Goal: Communication & Community: Answer question/provide support

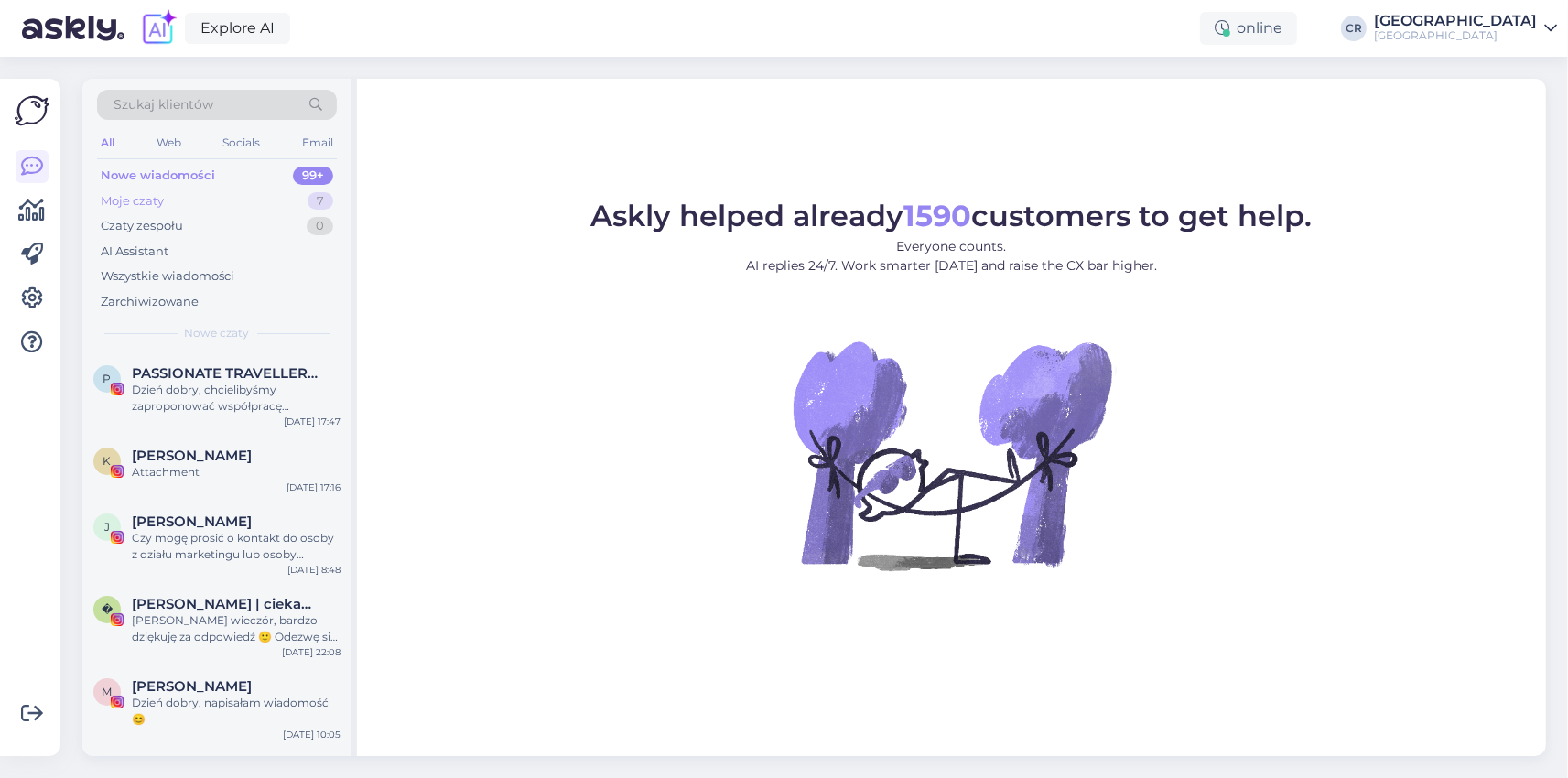
click at [143, 205] on div "Moje czaty" at bounding box center [132, 201] width 63 height 19
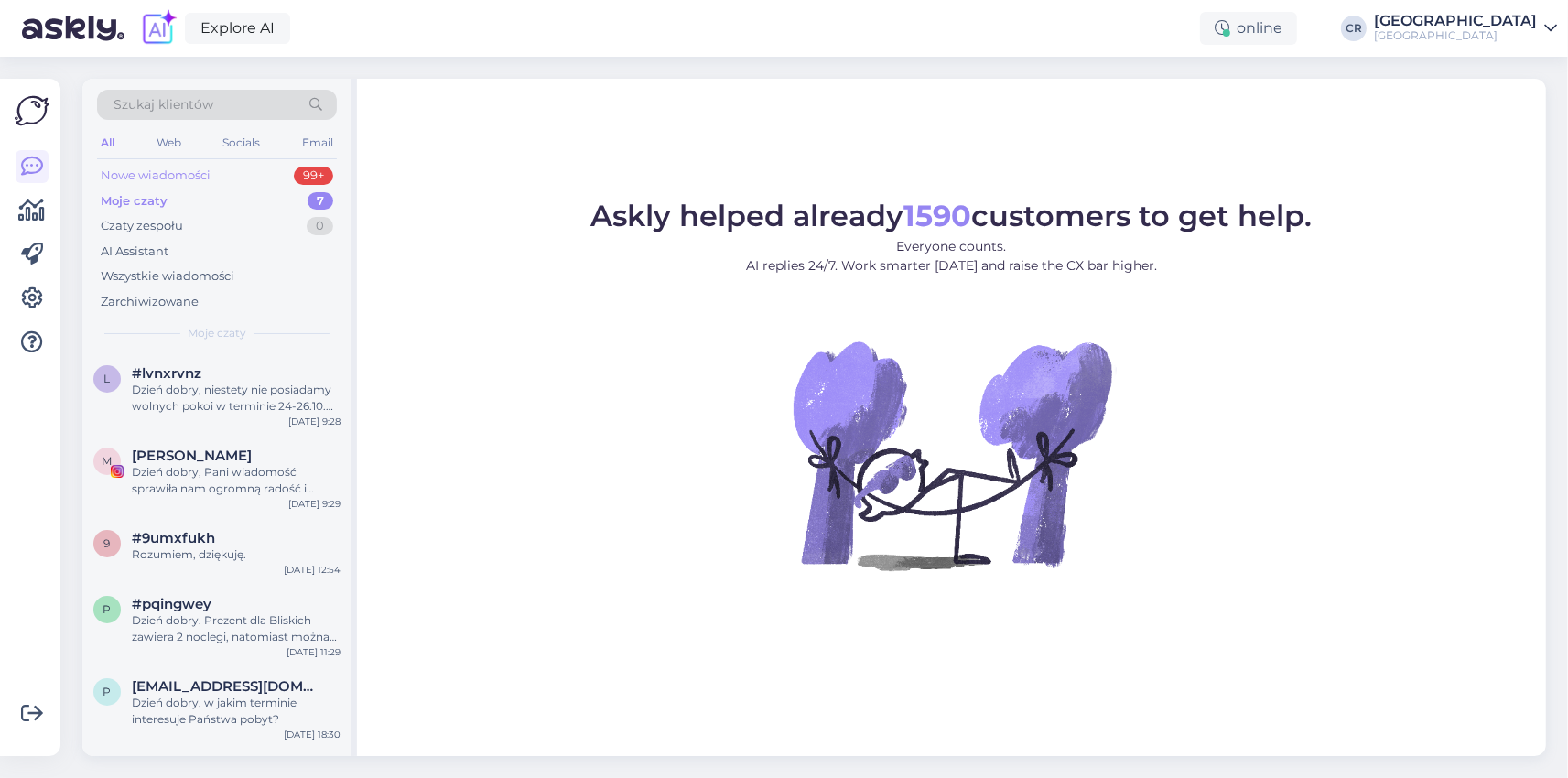
click at [146, 171] on div "Nowe wiadomości" at bounding box center [155, 175] width 110 height 19
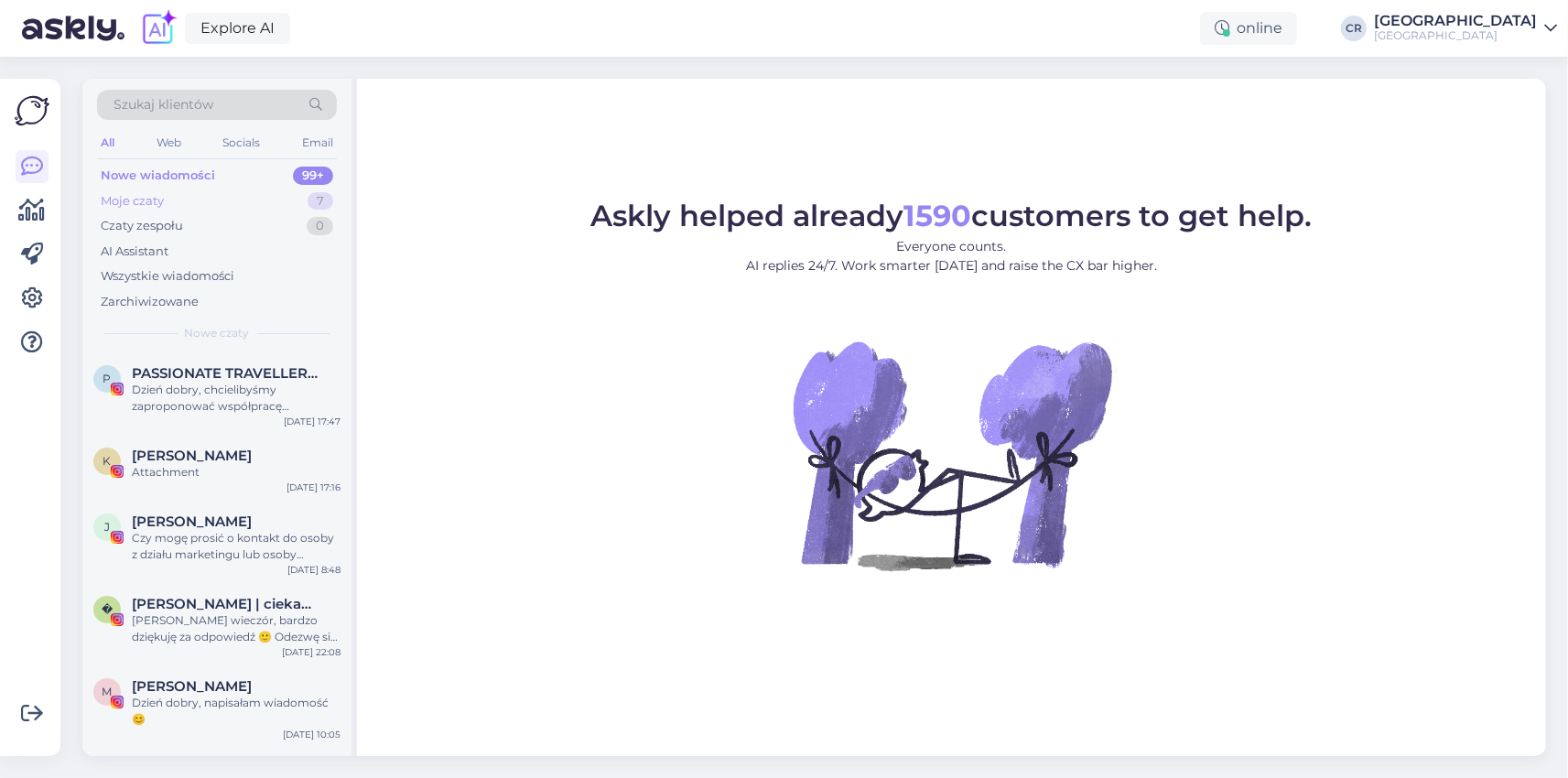
click at [154, 192] on div "Moje czaty" at bounding box center [132, 201] width 63 height 19
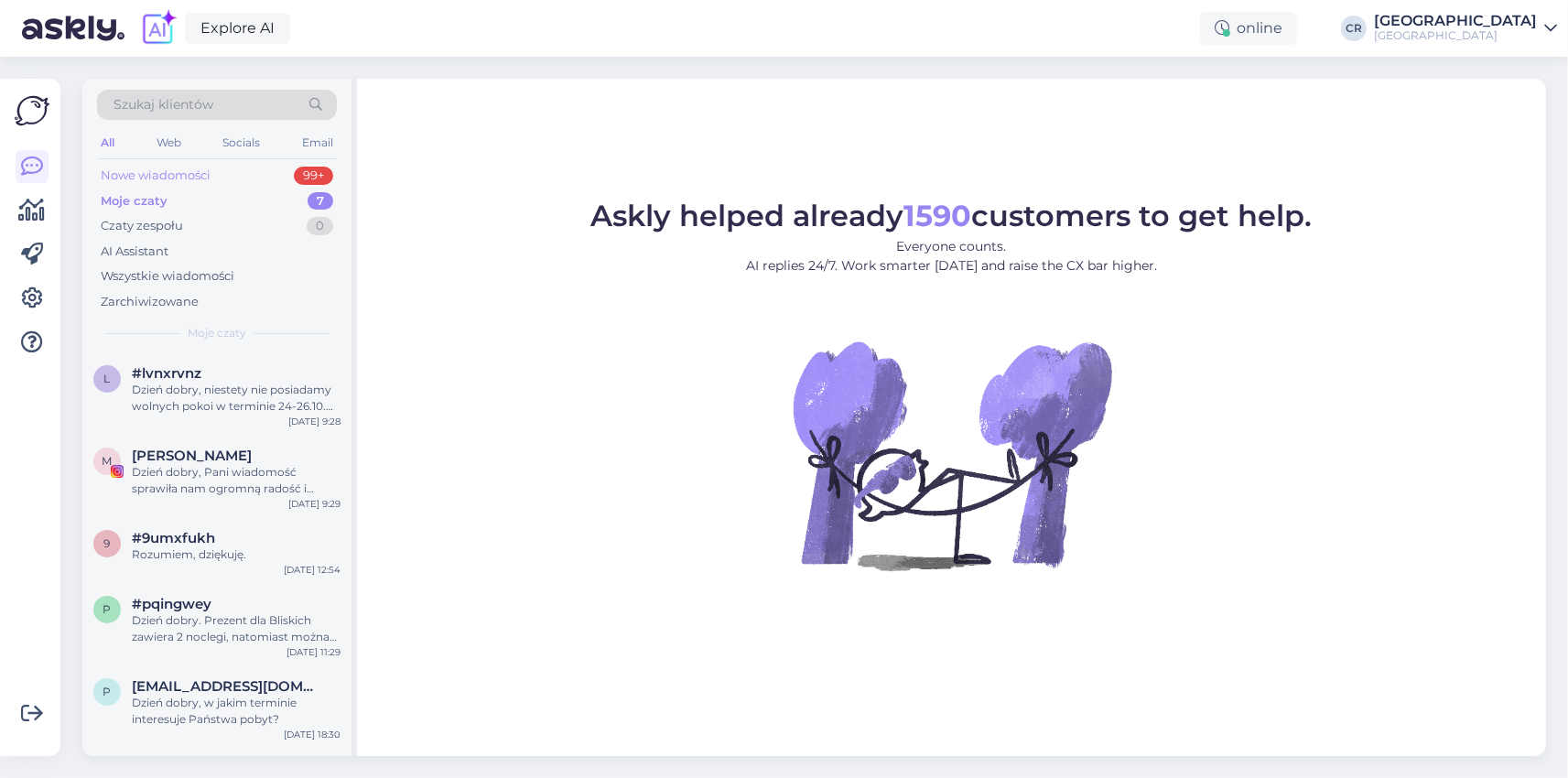
click at [137, 169] on div "Nowe wiadomości" at bounding box center [155, 175] width 110 height 19
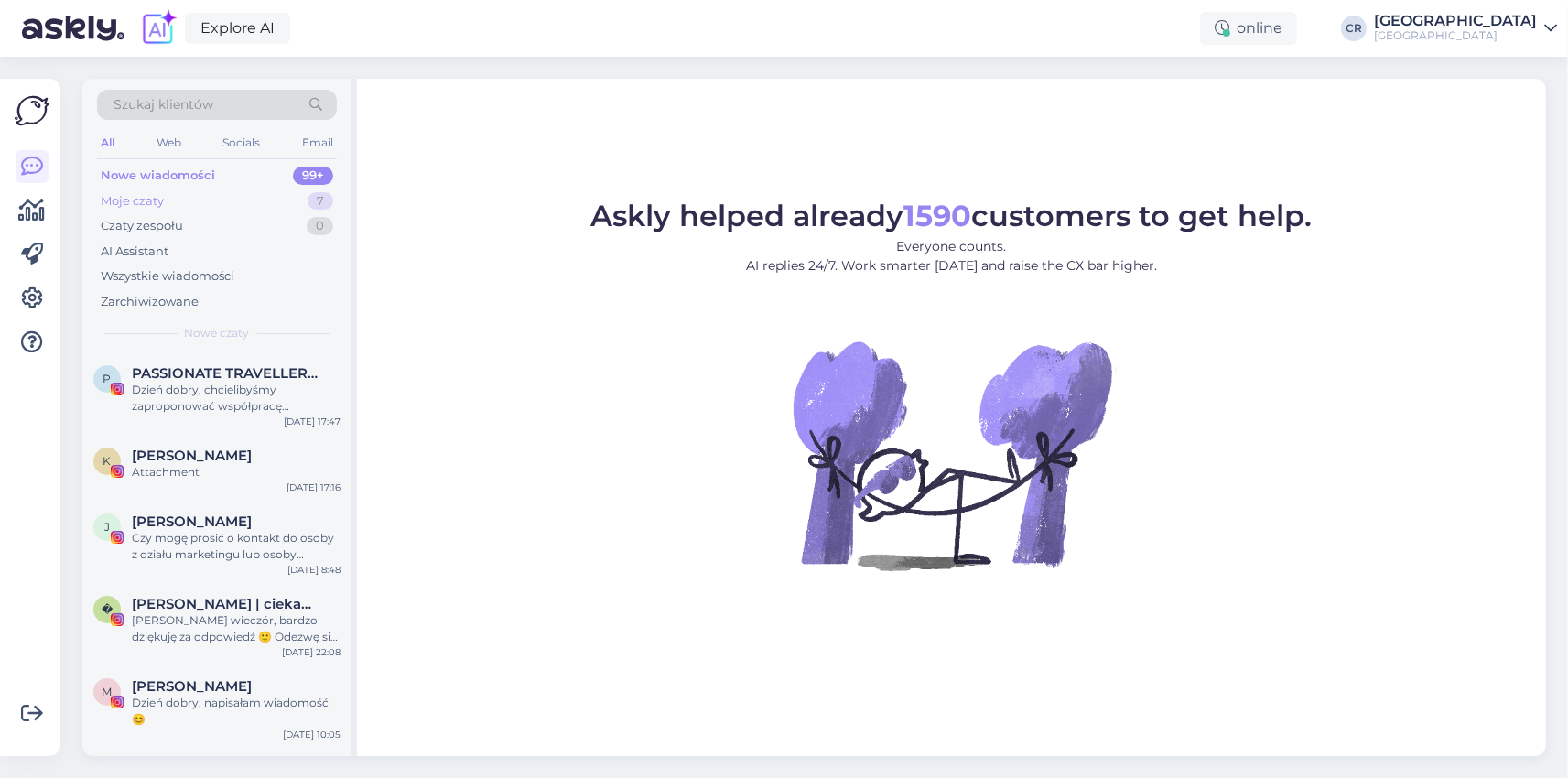
click at [145, 196] on div "Moje czaty" at bounding box center [132, 201] width 63 height 19
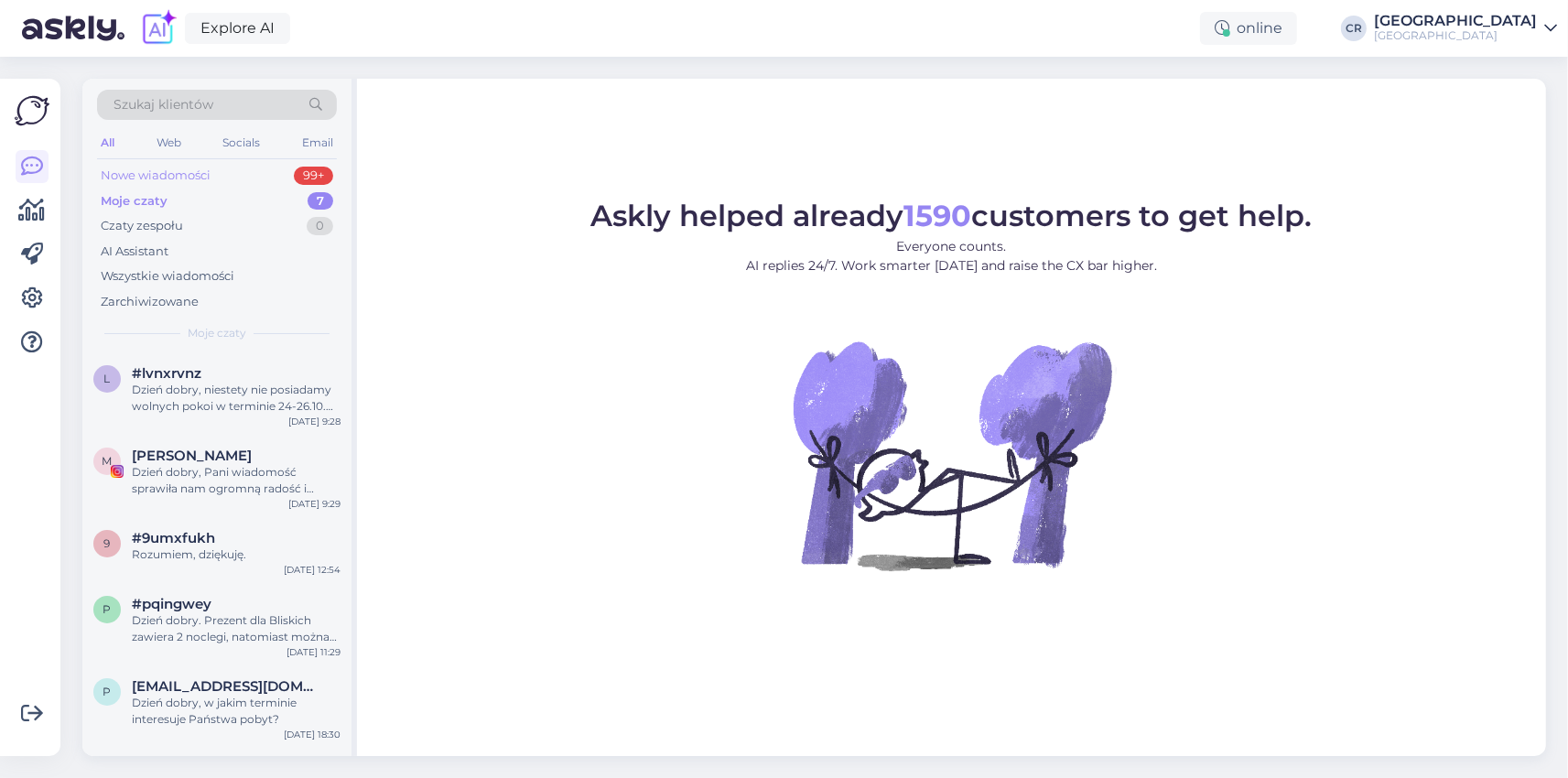
click at [142, 181] on div "Nowe wiadomości" at bounding box center [155, 175] width 110 height 19
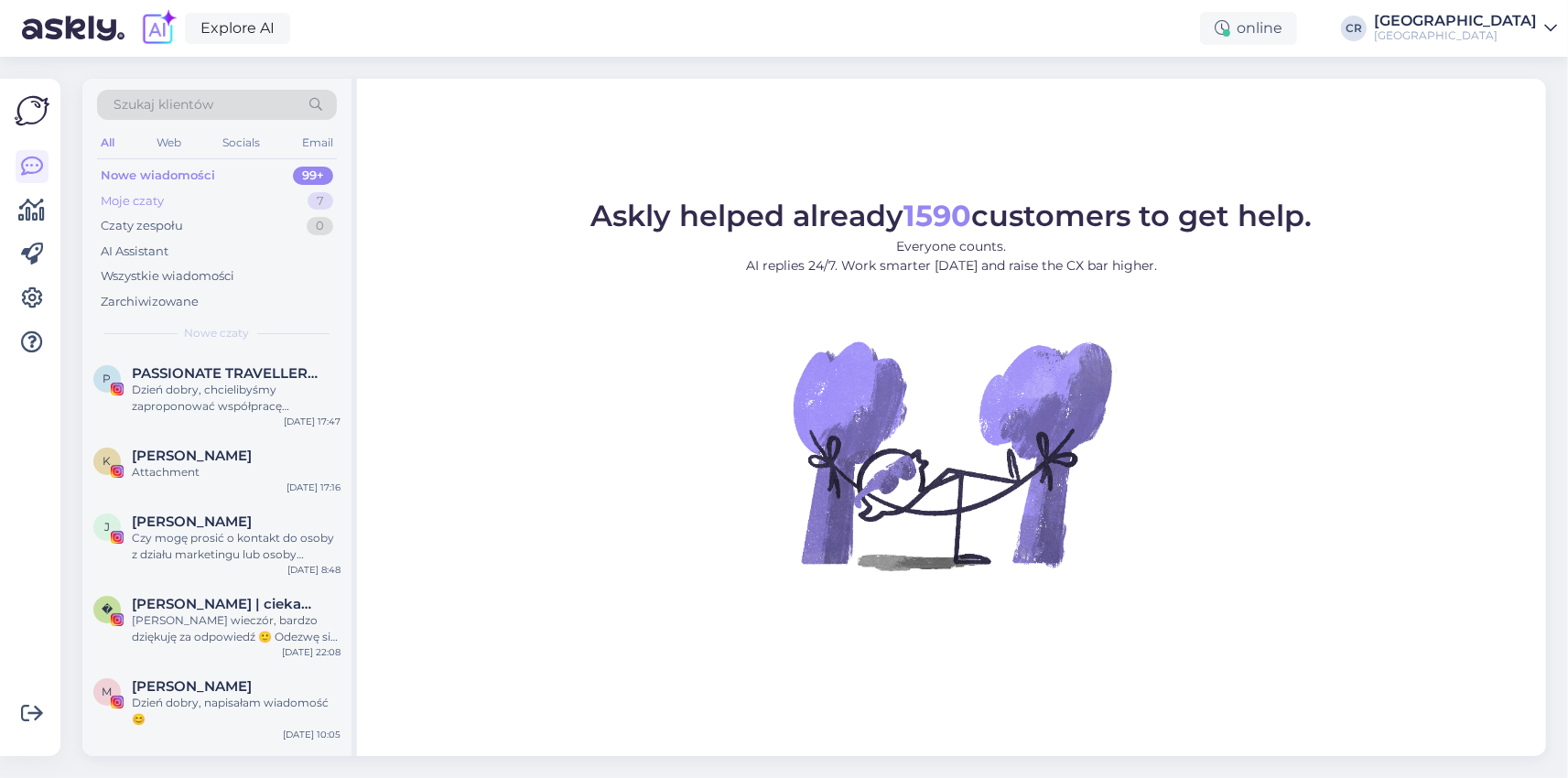
click at [140, 205] on div "Moje czaty" at bounding box center [132, 201] width 63 height 19
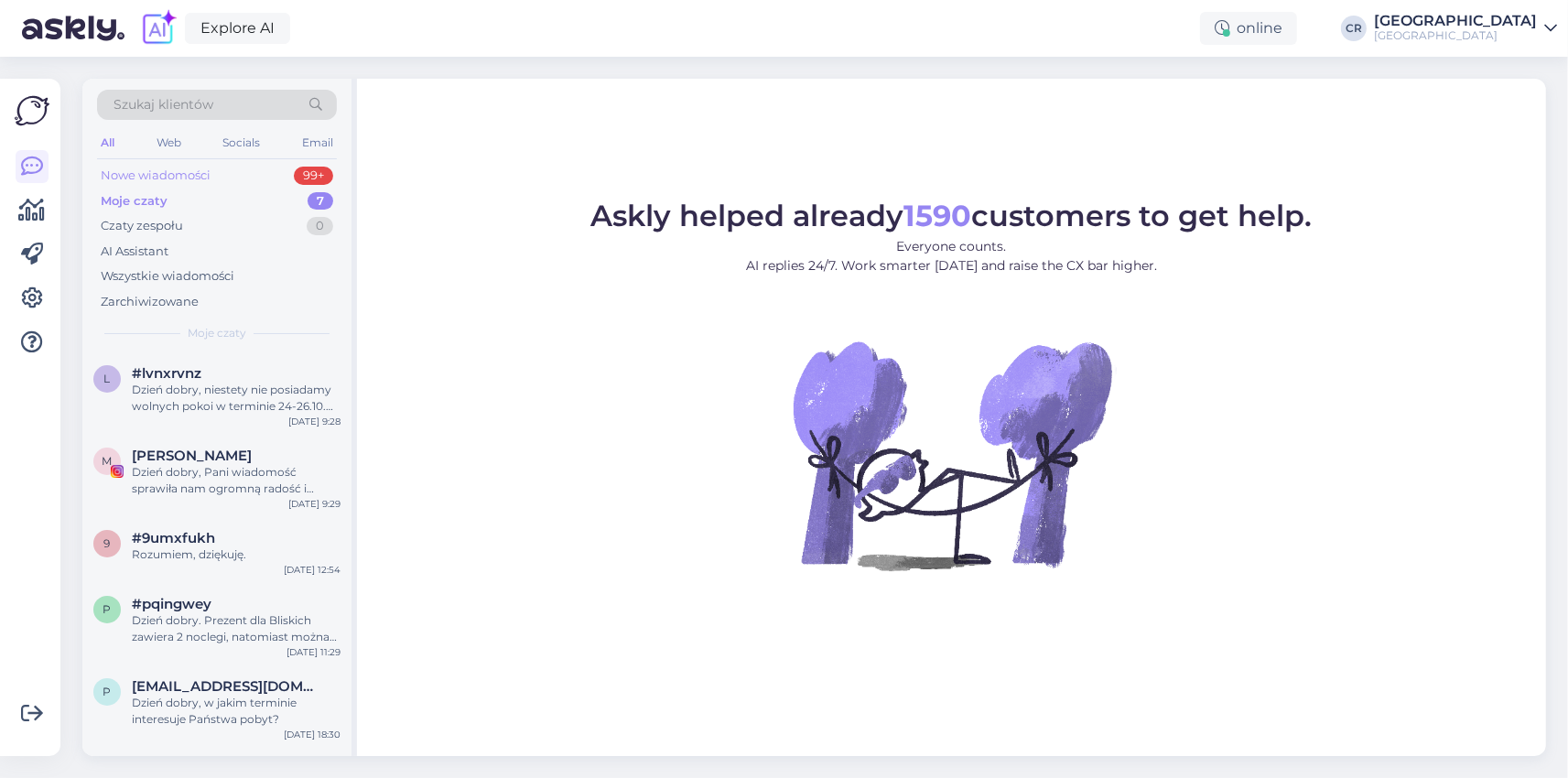
click at [144, 176] on div "Nowe wiadomości" at bounding box center [155, 175] width 110 height 19
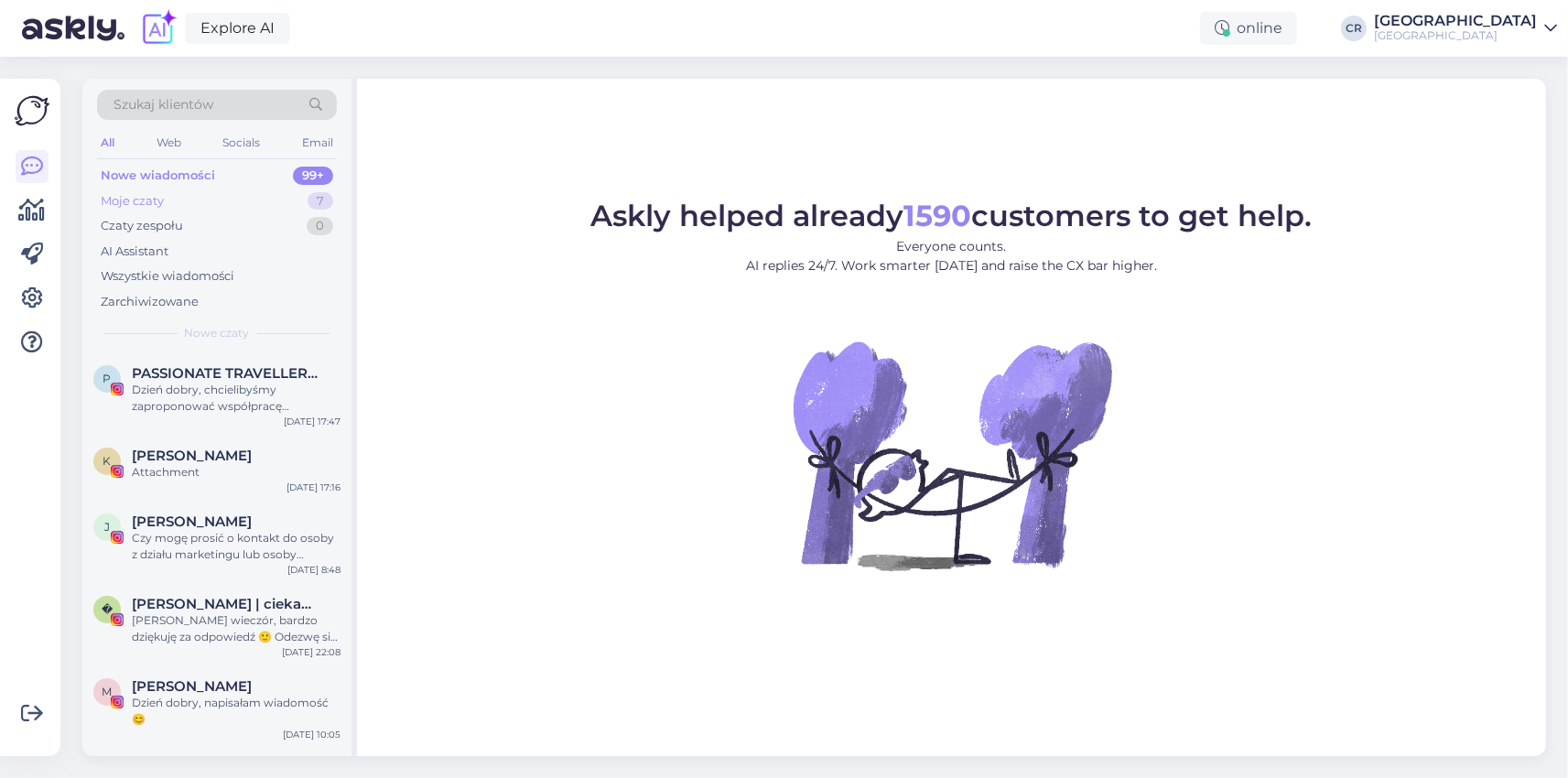
click at [129, 191] on div "Moje czaty 7" at bounding box center [217, 202] width 240 height 25
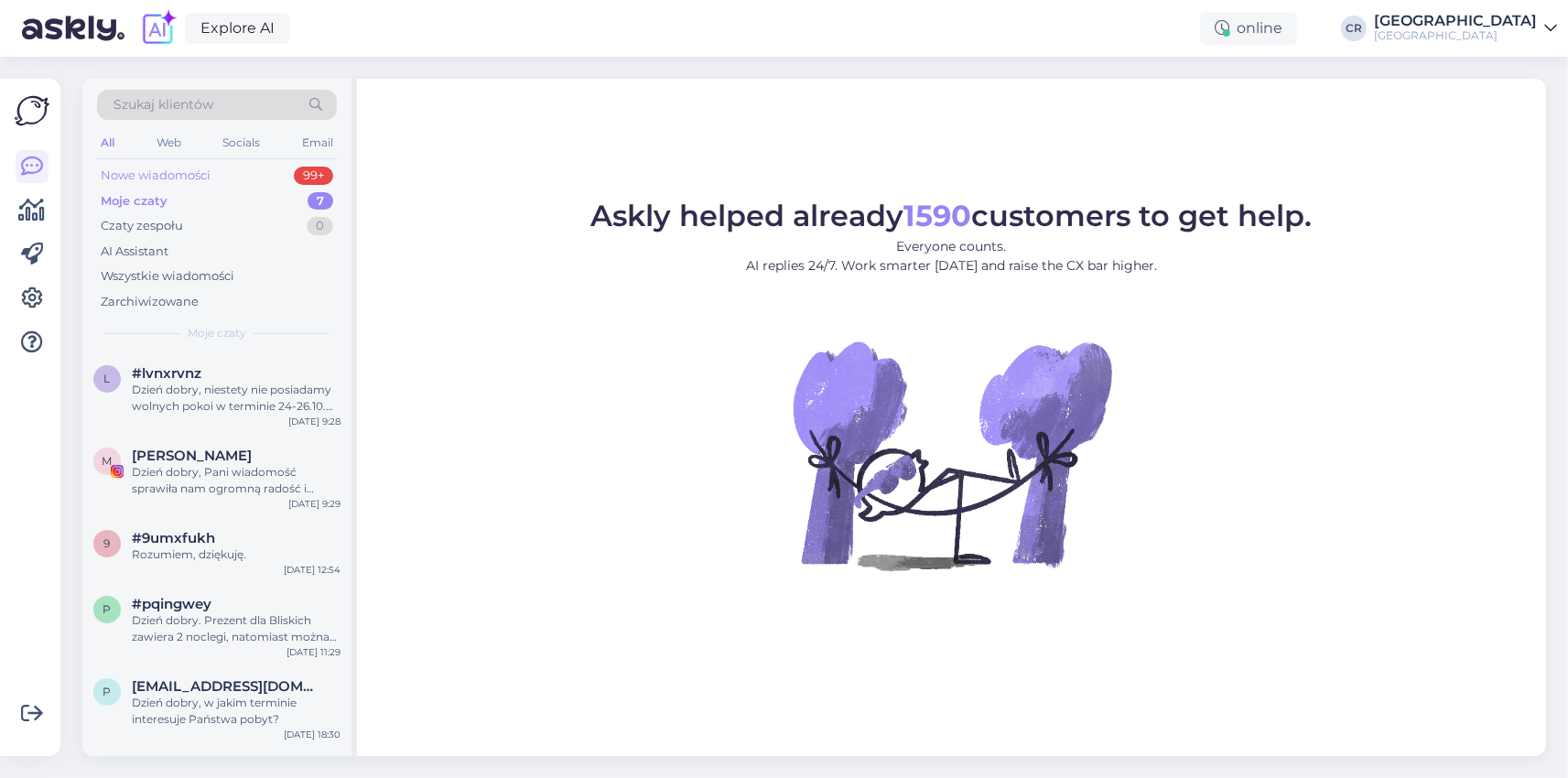
click at [128, 181] on div "Nowe wiadomości" at bounding box center [155, 175] width 110 height 19
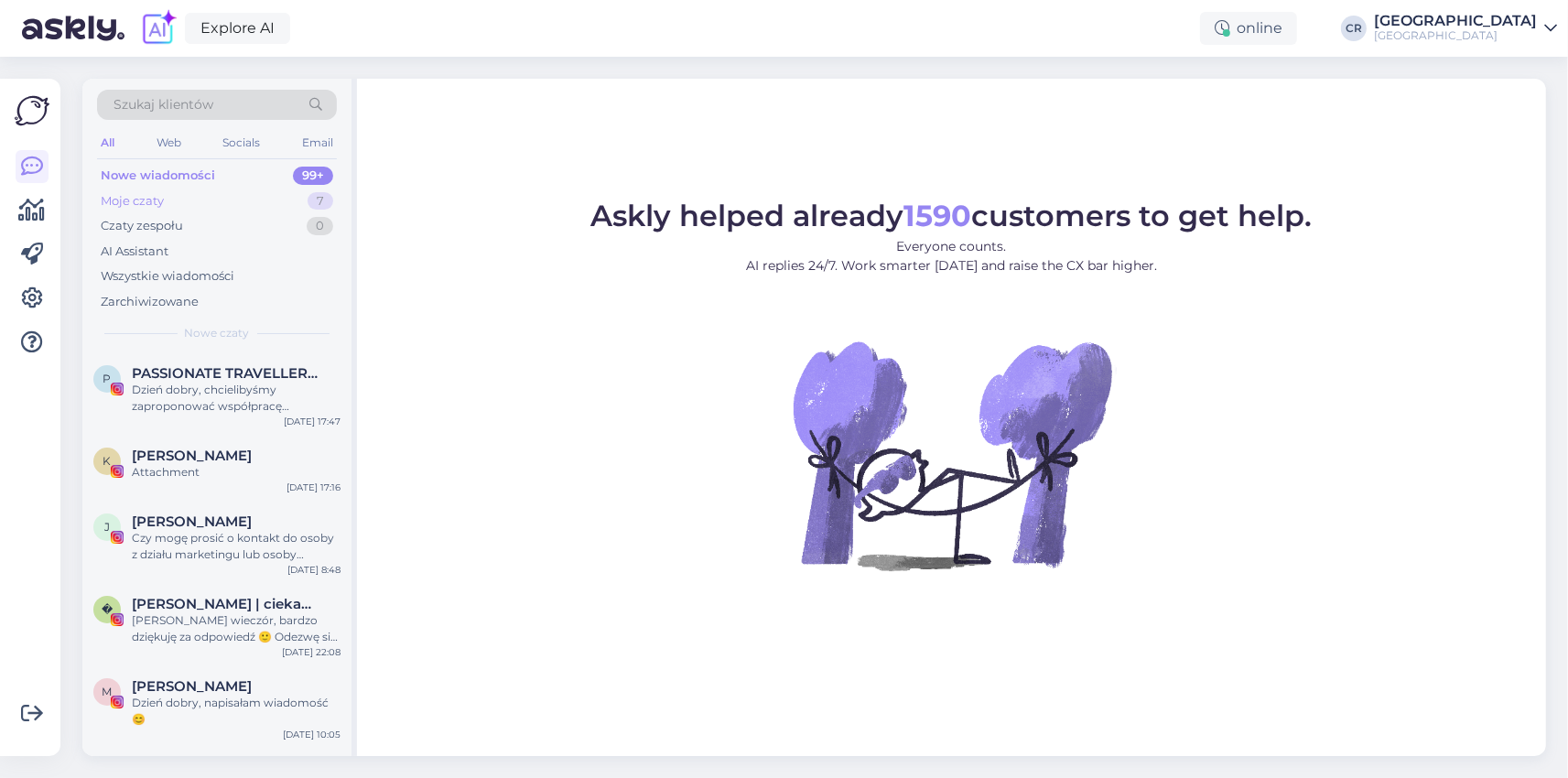
click at [135, 200] on div "Moje czaty" at bounding box center [132, 201] width 63 height 19
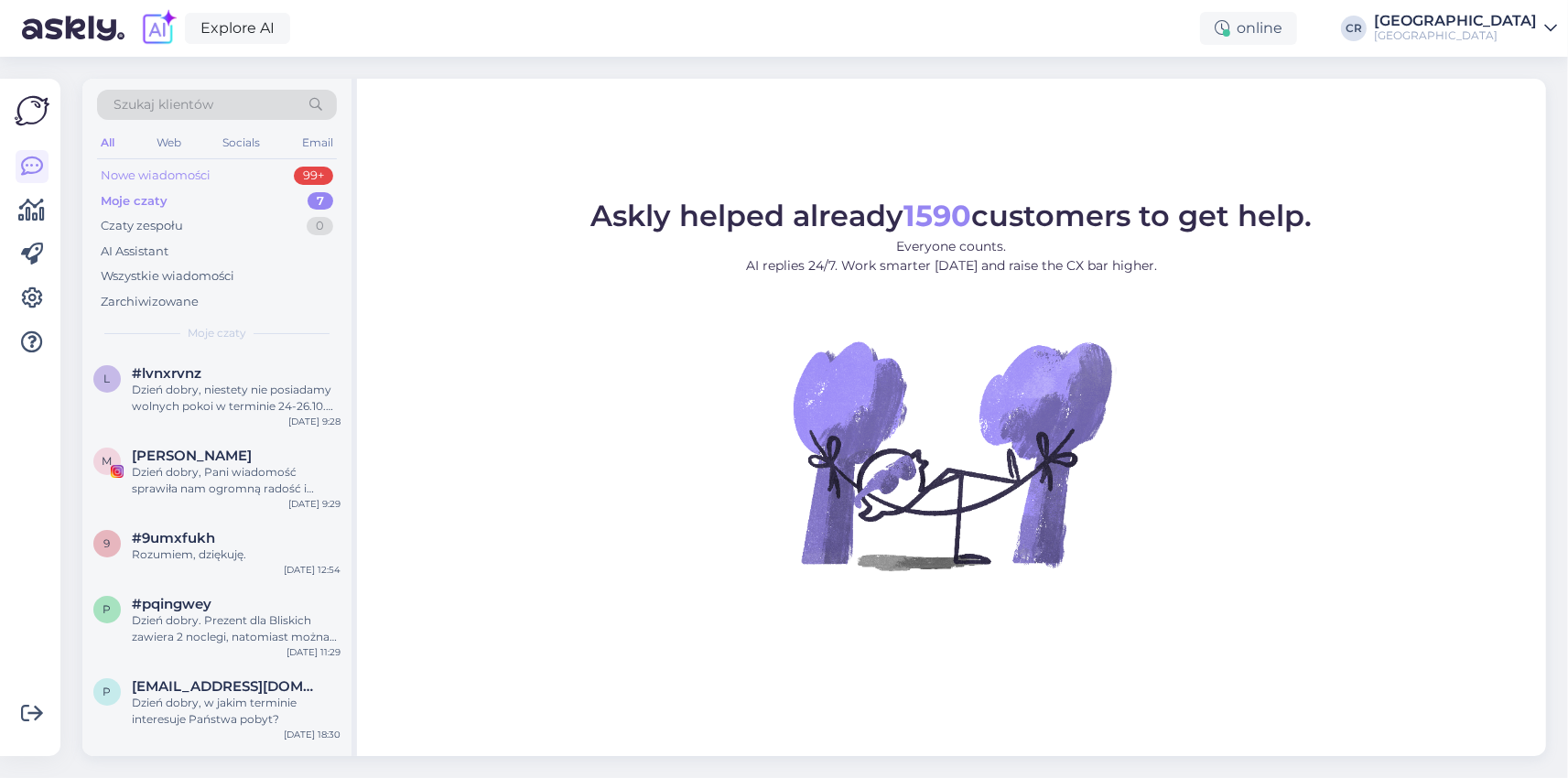
click at [145, 174] on div "Nowe wiadomości" at bounding box center [155, 175] width 110 height 19
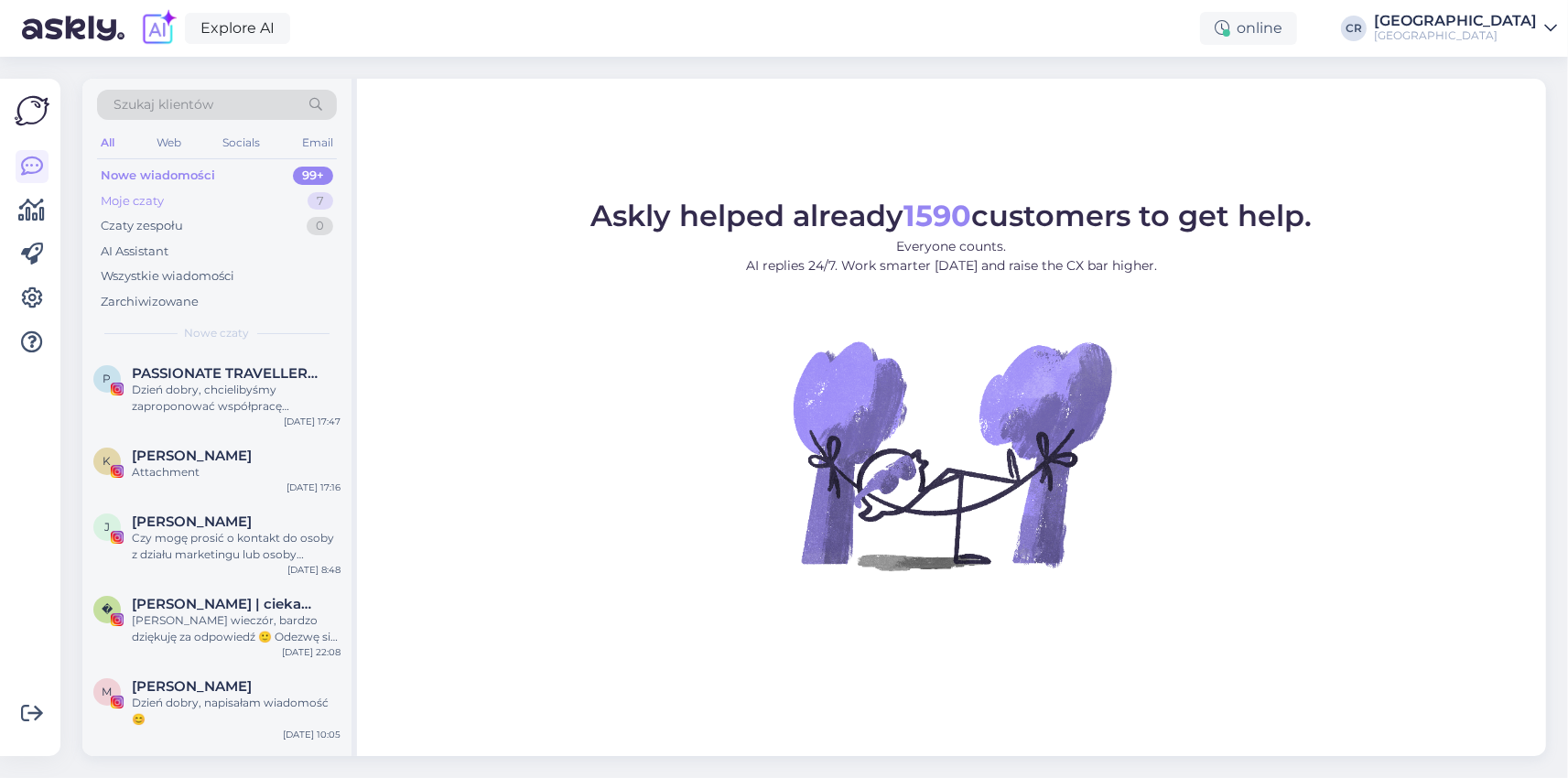
click at [126, 197] on div "Moje czaty" at bounding box center [132, 201] width 63 height 19
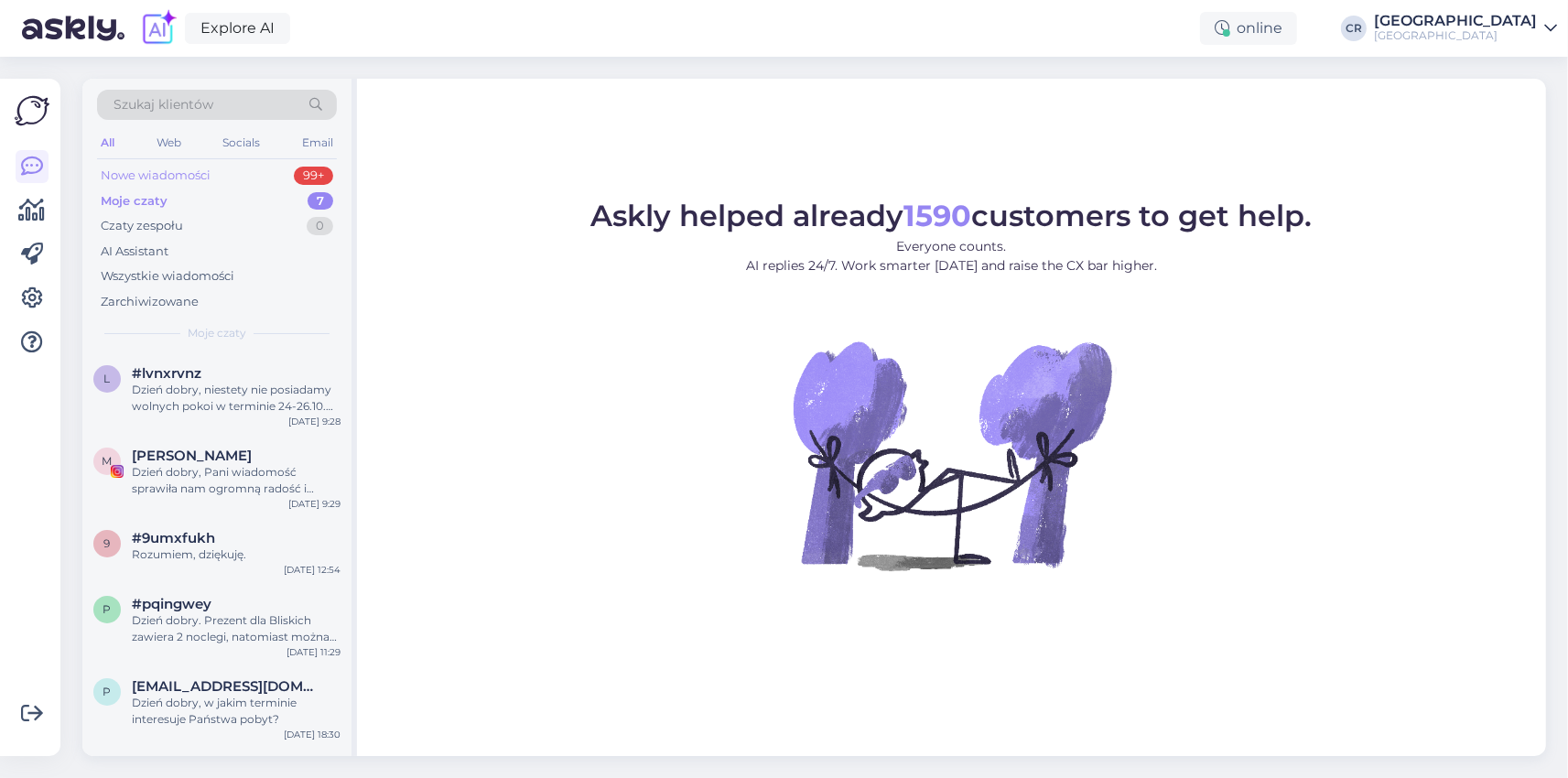
click at [129, 176] on div "Nowe wiadomości" at bounding box center [155, 175] width 110 height 19
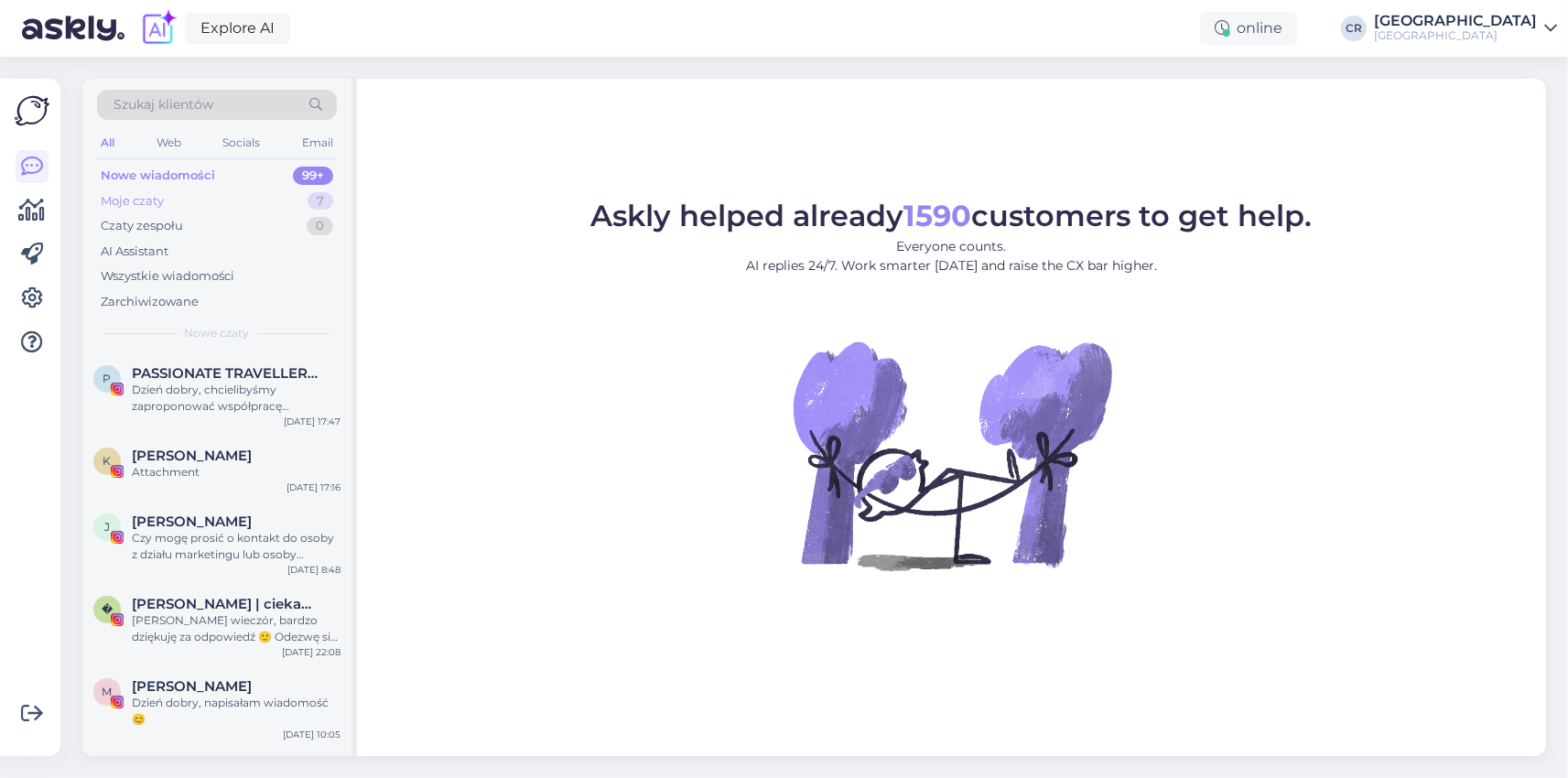
click at [145, 196] on div "Moje czaty" at bounding box center [132, 201] width 63 height 19
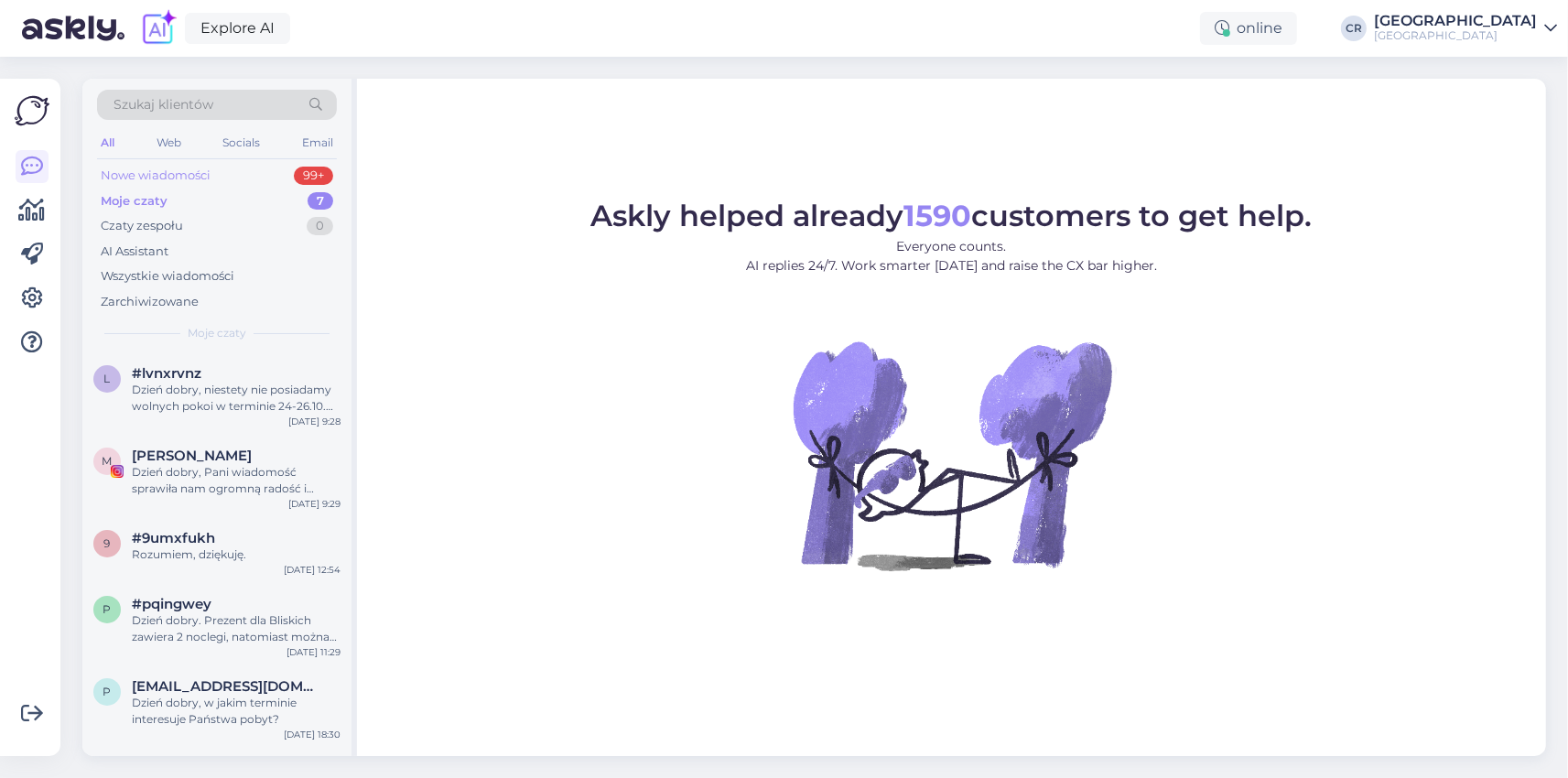
click at [142, 176] on div "Nowe wiadomości" at bounding box center [155, 175] width 110 height 19
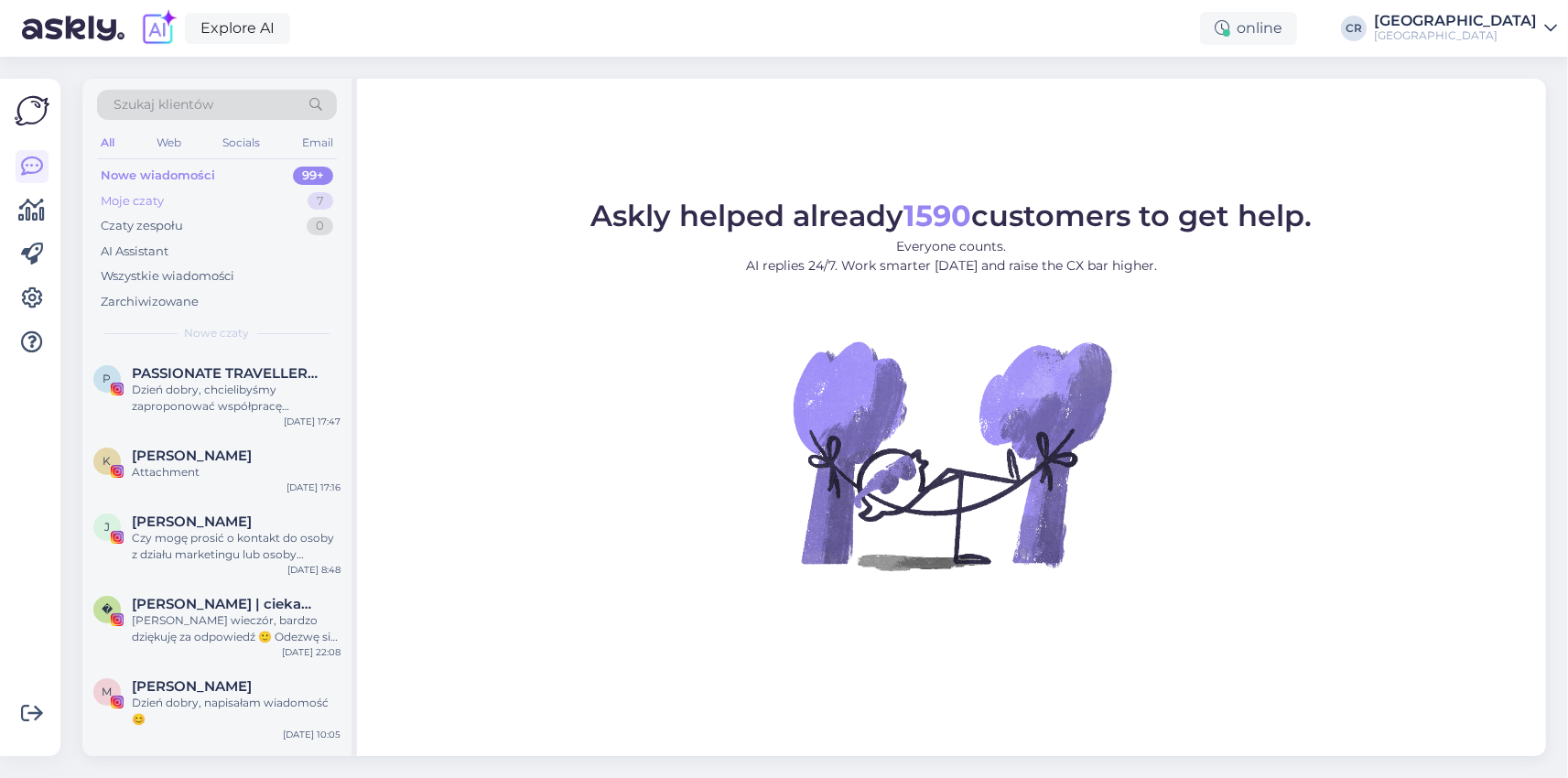
click at [165, 202] on div "Moje czaty 7" at bounding box center [217, 202] width 240 height 25
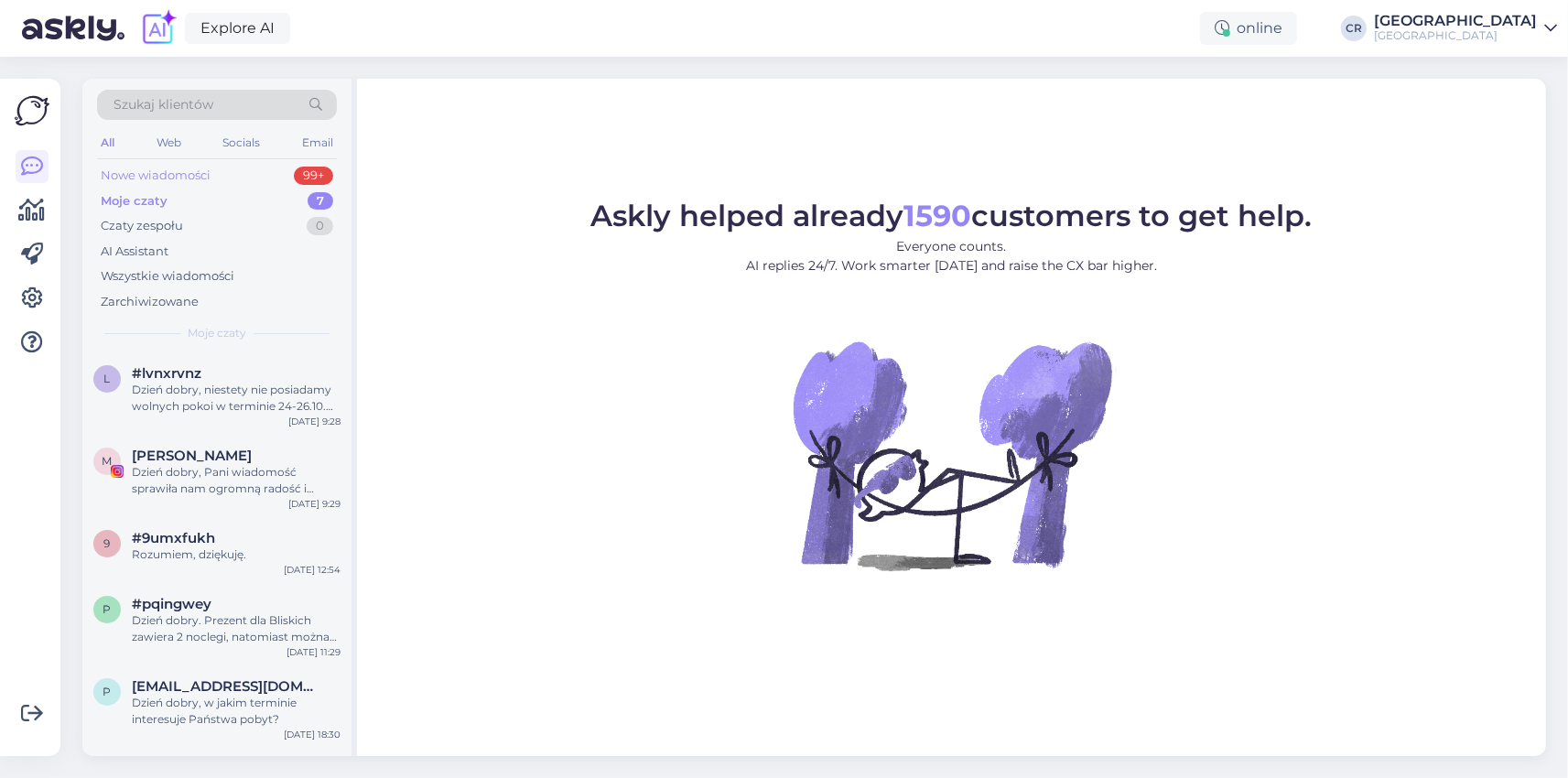
click at [163, 175] on div "Nowe wiadomości" at bounding box center [155, 175] width 110 height 19
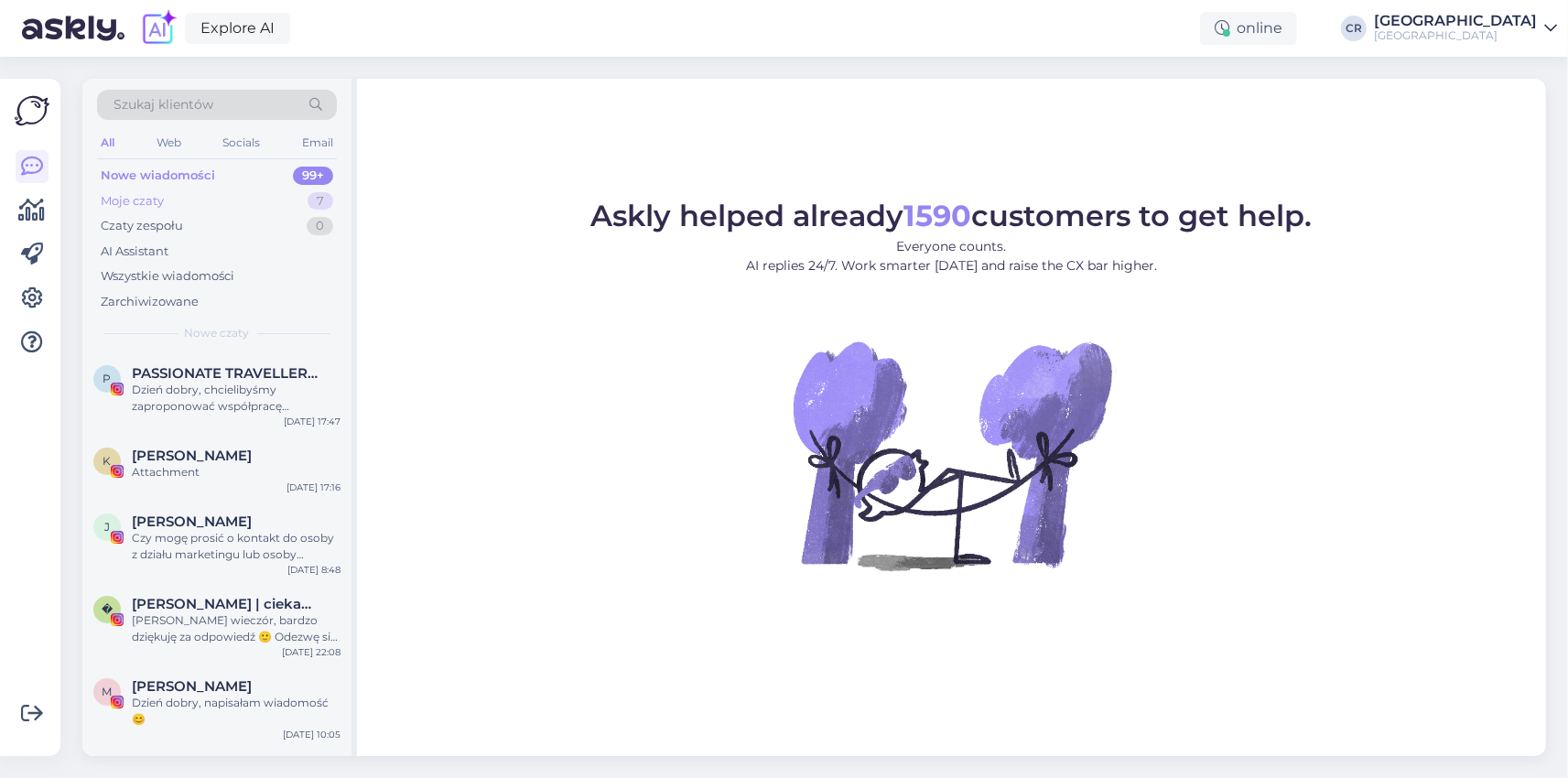
click at [98, 197] on div "Moje czaty 7" at bounding box center [217, 202] width 240 height 25
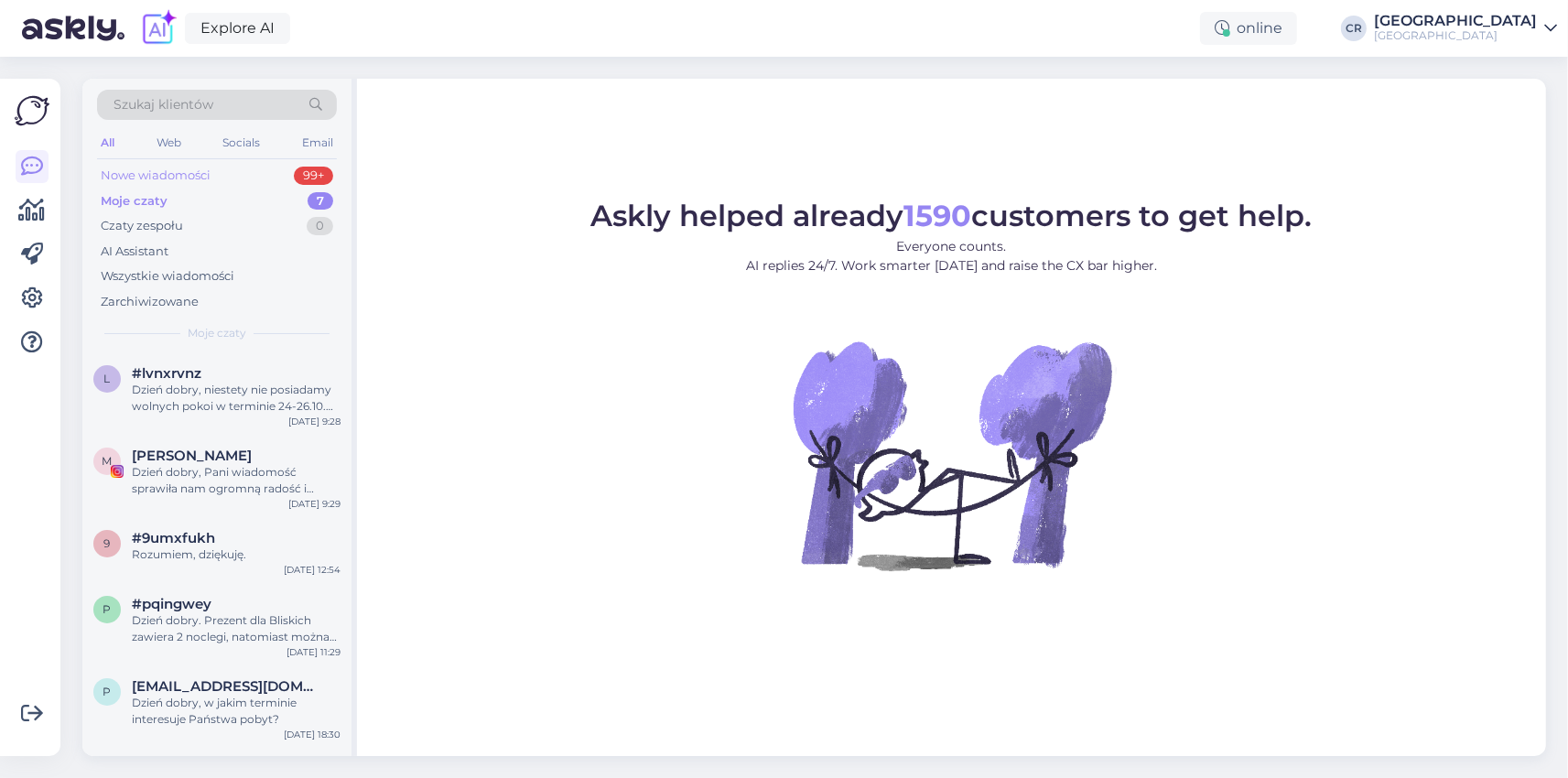
click at [124, 176] on div "Nowe wiadomości" at bounding box center [155, 175] width 110 height 19
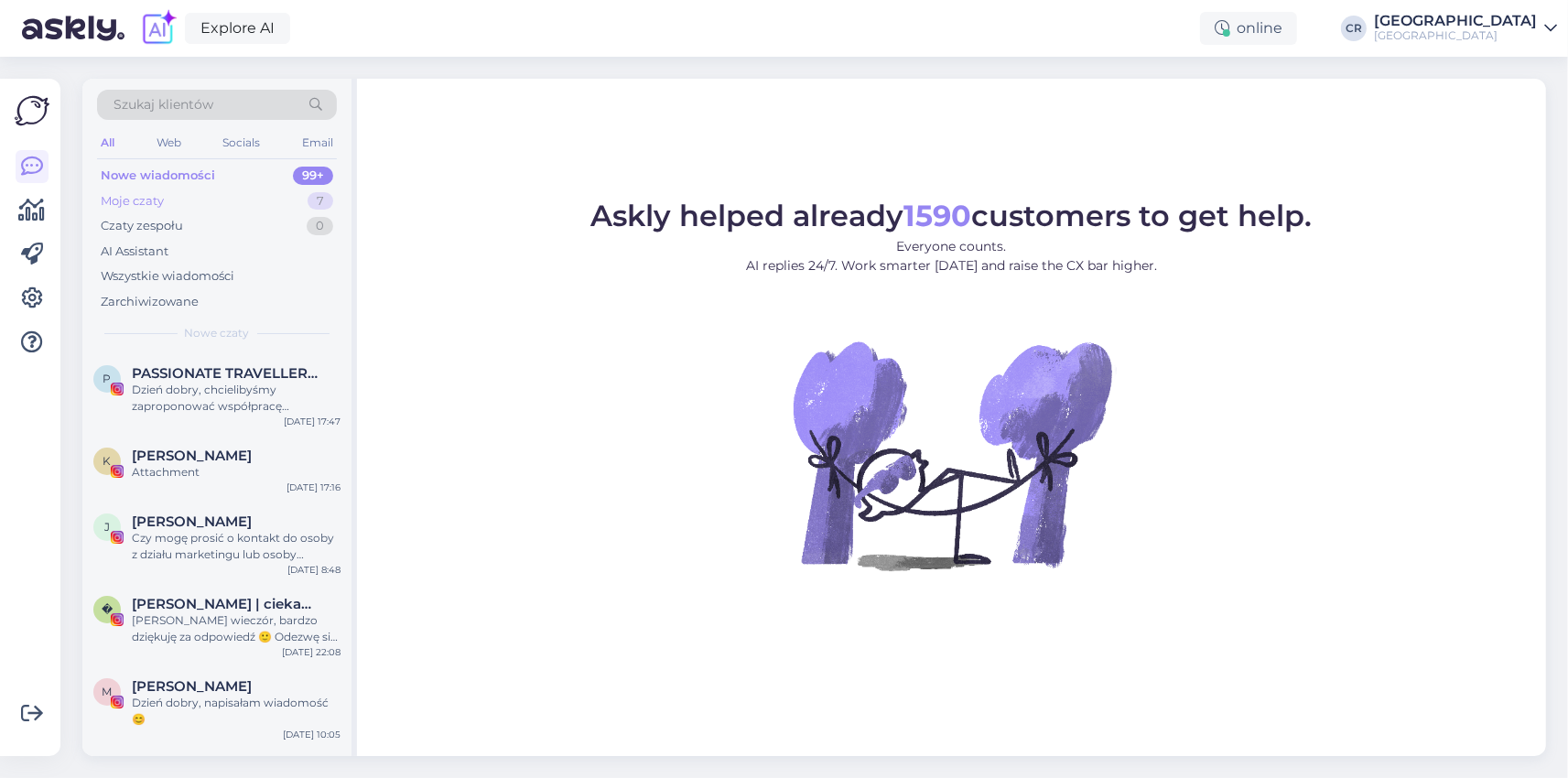
click at [136, 205] on div "Moje czaty" at bounding box center [132, 201] width 63 height 19
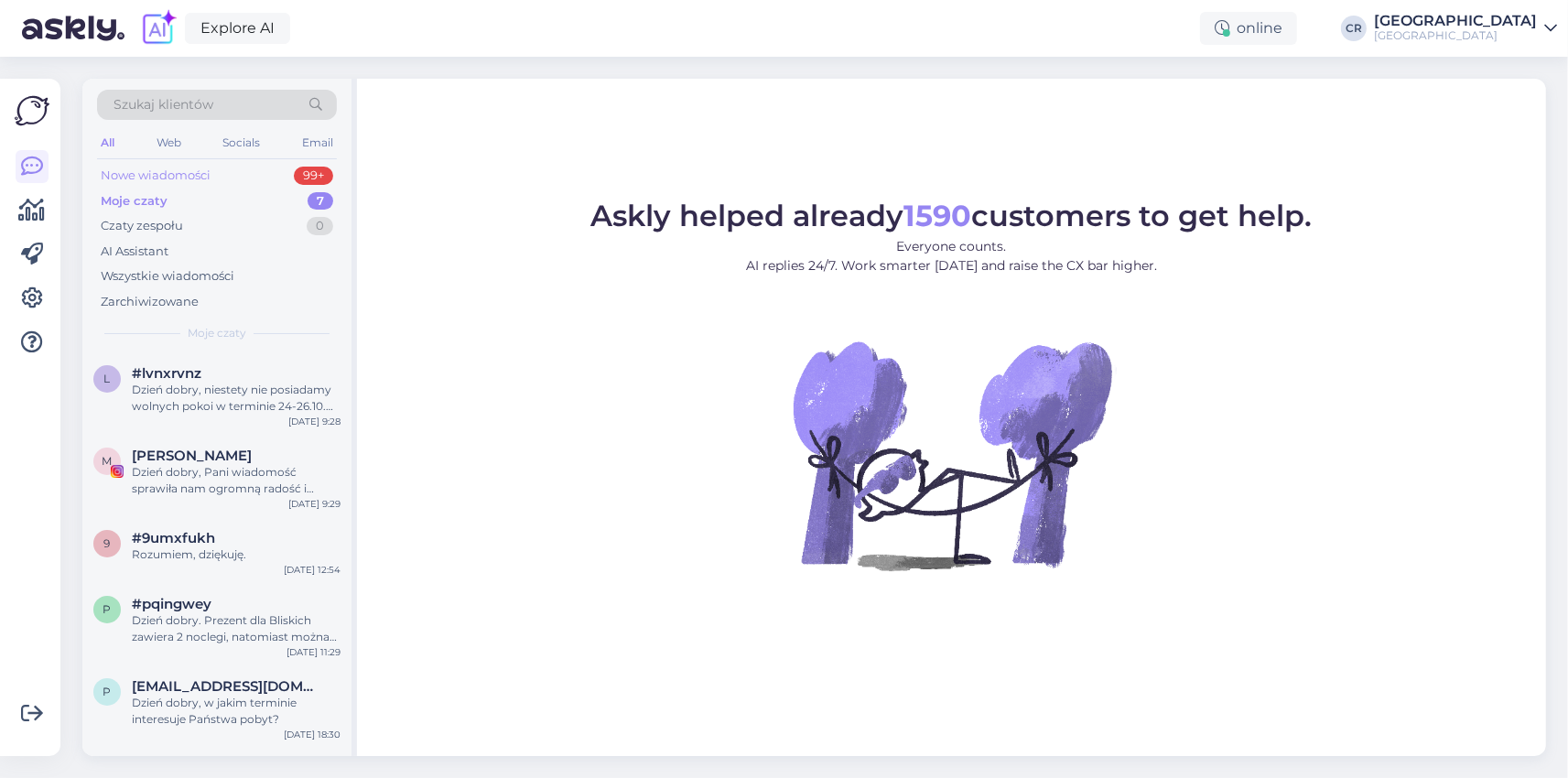
click at [136, 175] on div "Nowe wiadomości" at bounding box center [155, 175] width 110 height 19
